Goal: Task Accomplishment & Management: Use online tool/utility

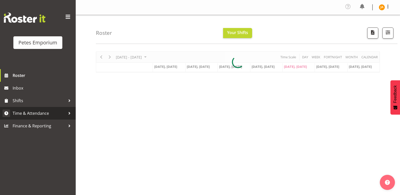
click at [31, 111] on span "Time & Attendance" at bounding box center [39, 114] width 53 height 8
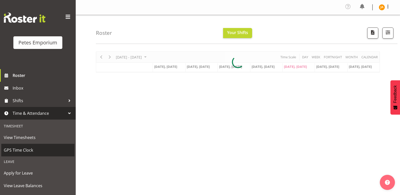
click at [24, 151] on span "GPS Time Clock" at bounding box center [38, 150] width 68 height 8
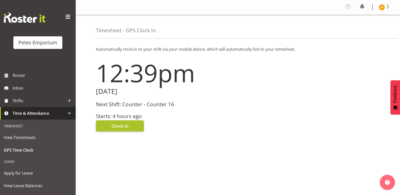
click at [122, 127] on span "Clock In" at bounding box center [120, 126] width 17 height 7
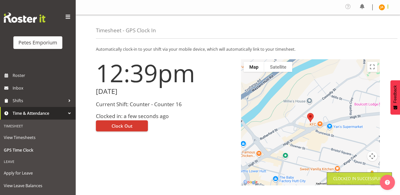
click at [386, 7] on span at bounding box center [388, 7] width 6 height 6
click at [367, 28] on link "Log Out" at bounding box center [367, 27] width 48 height 9
